Goal: Register for event/course

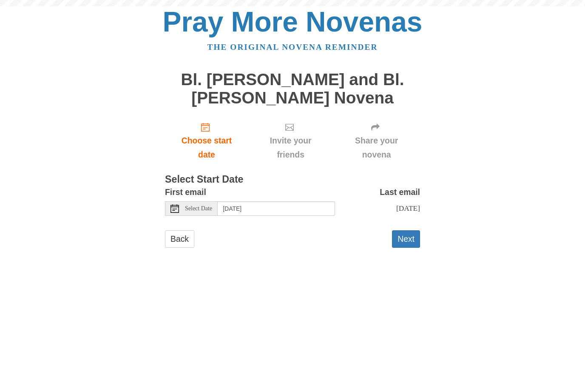
scroll to position [0, 0]
click at [412, 234] on button "Next" at bounding box center [406, 238] width 28 height 17
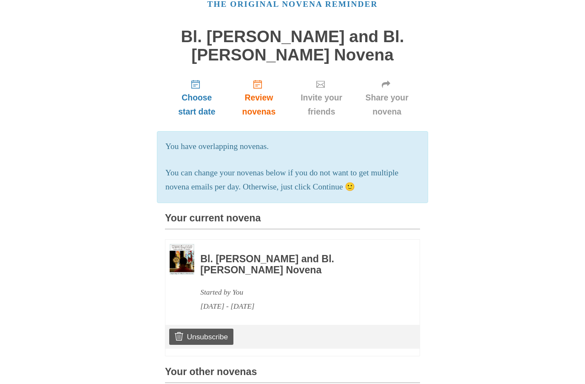
scroll to position [39, 0]
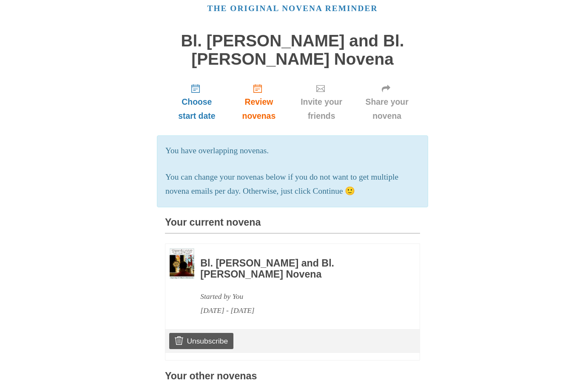
click at [327, 95] on span "Invite your friends" at bounding box center [322, 109] width 48 height 28
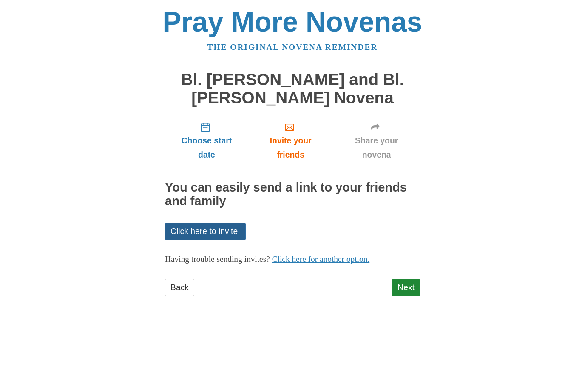
click at [226, 223] on link "Click here to invite." at bounding box center [205, 231] width 81 height 17
click at [213, 140] on span "Choose start date" at bounding box center [207, 148] width 66 height 28
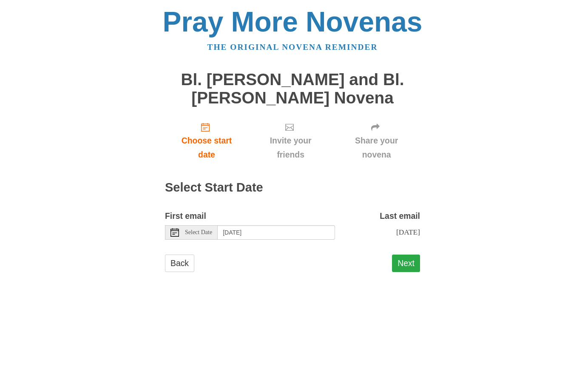
click at [408, 261] on button "Next" at bounding box center [406, 262] width 28 height 17
click at [205, 229] on span "Select Date" at bounding box center [198, 232] width 27 height 6
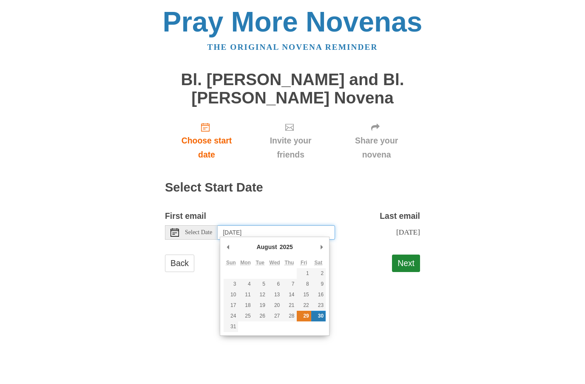
type input "Friday, August 29th"
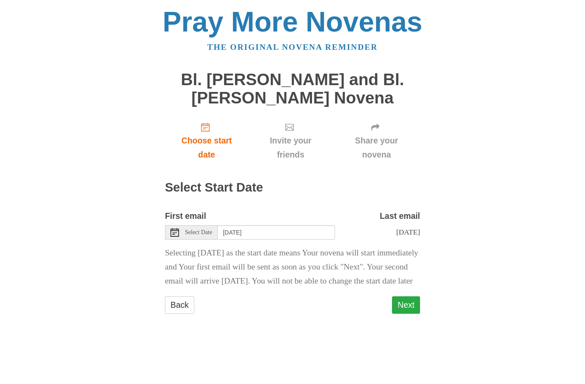
click at [408, 313] on button "Next" at bounding box center [406, 304] width 28 height 17
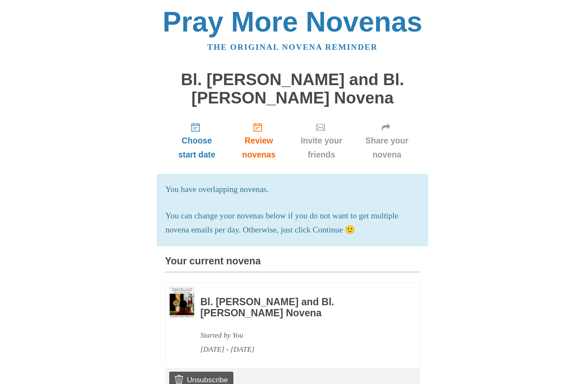
click at [325, 303] on h3 "Bl. [PERSON_NAME] and Bl. [PERSON_NAME] Novena" at bounding box center [298, 308] width 197 height 22
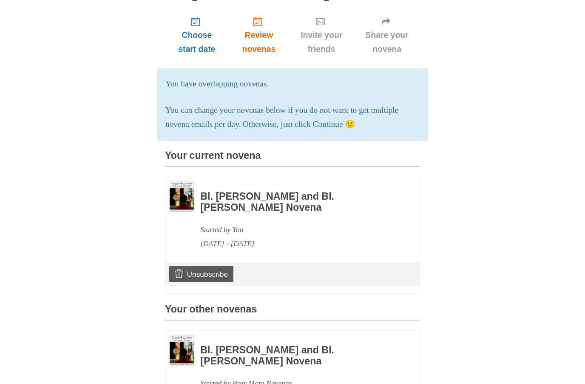
scroll to position [105, 0]
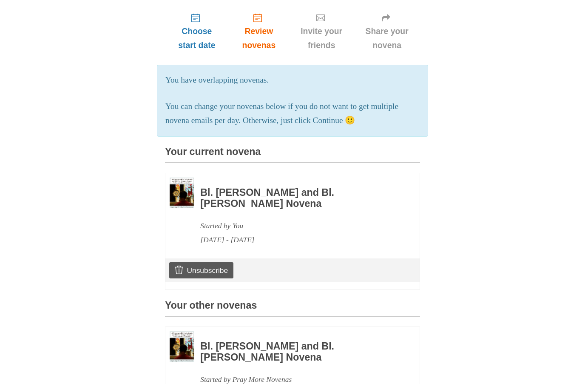
scroll to position [110, 0]
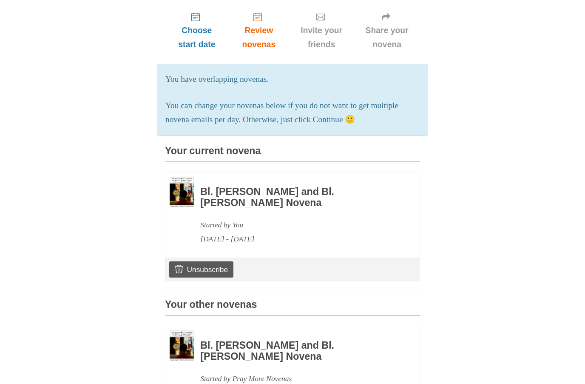
click at [185, 189] on img at bounding box center [182, 192] width 25 height 31
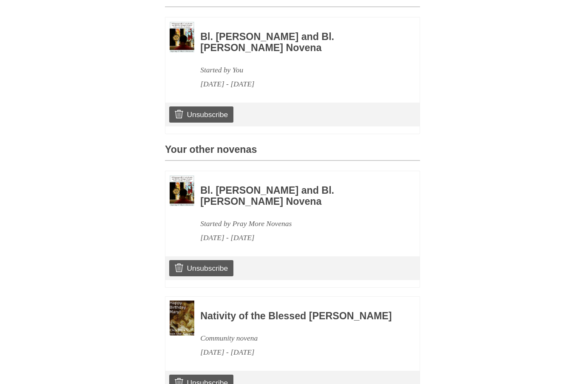
scroll to position [300, 0]
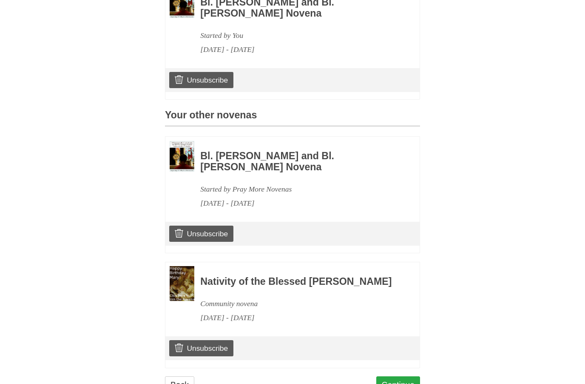
click at [396, 383] on link "Continue" at bounding box center [399, 384] width 44 height 17
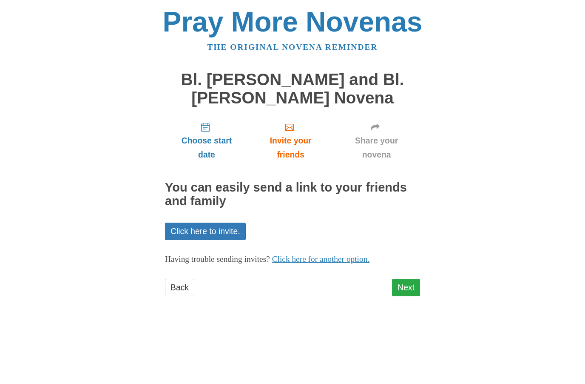
click at [405, 286] on link "Next" at bounding box center [406, 287] width 28 height 17
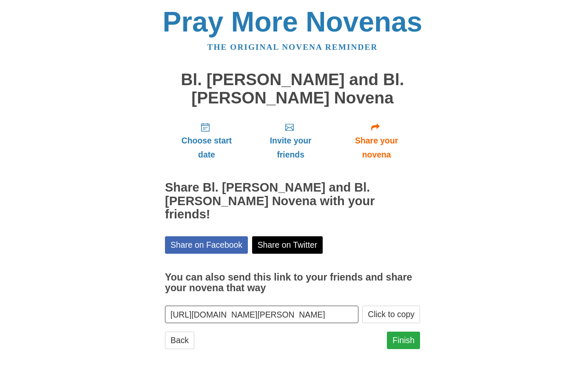
click at [405, 331] on link "Finish" at bounding box center [403, 339] width 33 height 17
